Goal: Check status: Check status

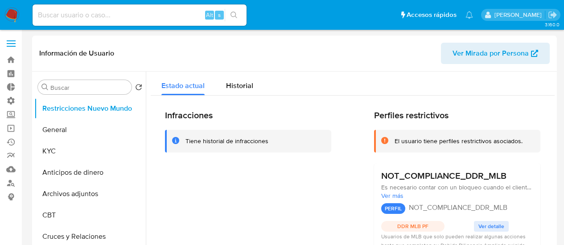
select select "10"
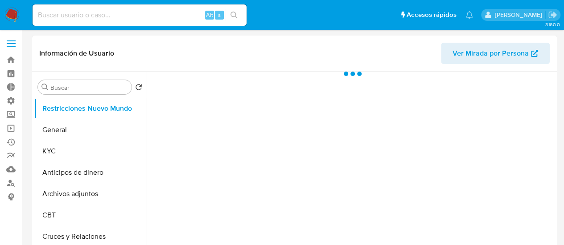
select select "10"
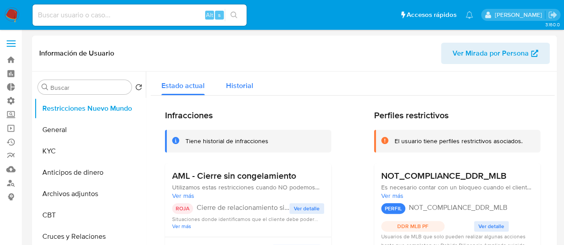
click at [233, 95] on div "Historial" at bounding box center [239, 84] width 27 height 24
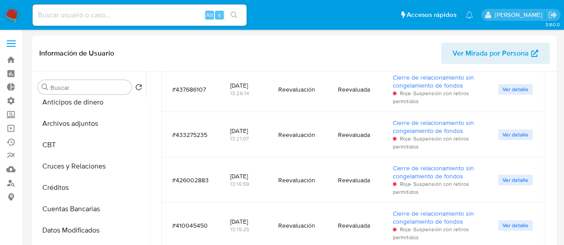
scroll to position [134, 0]
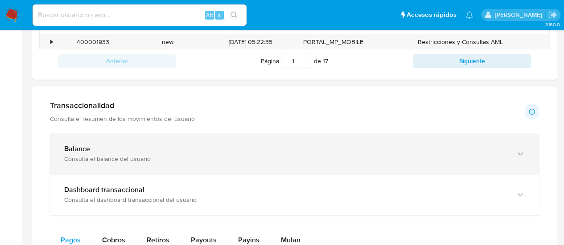
click at [199, 157] on div "Consulta el balance del usuario" at bounding box center [285, 159] width 442 height 8
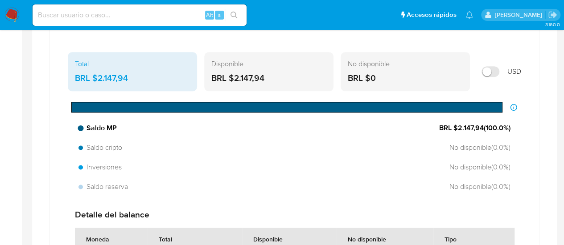
scroll to position [535, 0]
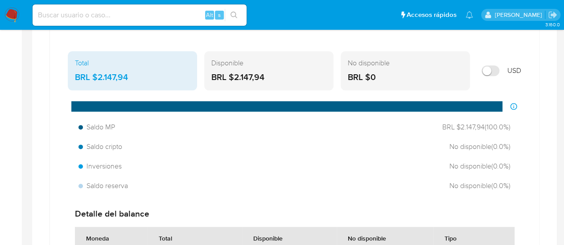
drag, startPoint x: 130, startPoint y: 80, endPoint x: 75, endPoint y: 79, distance: 55.3
click at [75, 79] on div "BRL $2.147,94" at bounding box center [132, 78] width 115 height 12
click at [485, 66] on input "Mostrar en USD" at bounding box center [490, 70] width 18 height 11
checkbox input "true"
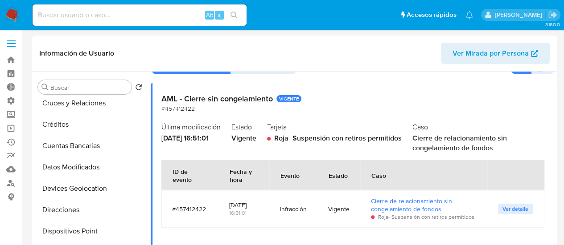
scroll to position [0, 0]
